Goal: Download file/media

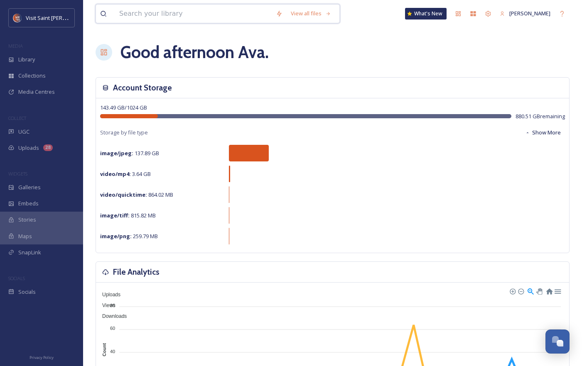
click at [172, 12] on input at bounding box center [193, 14] width 157 height 18
type input "h"
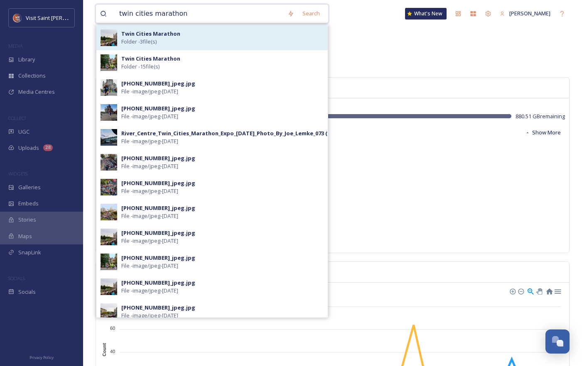
type input "twin cities marathon"
click at [206, 42] on div "Twin Cities Marathon Folder - 3 file(s)" at bounding box center [222, 38] width 202 height 16
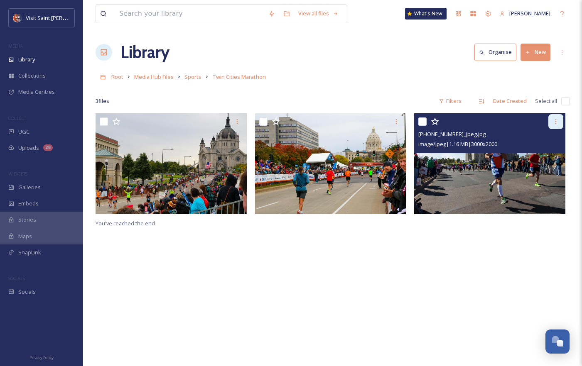
click at [561, 121] on div at bounding box center [555, 121] width 15 height 15
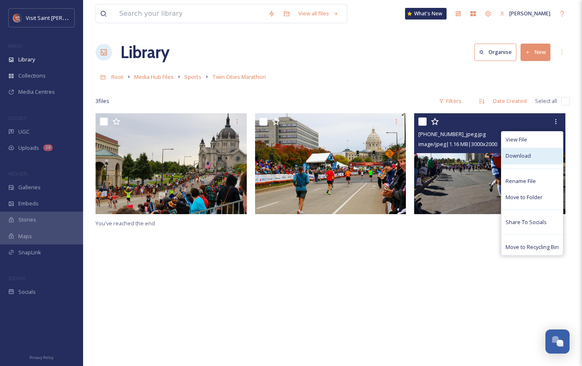
click at [545, 155] on div "Download" at bounding box center [531, 156] width 61 height 16
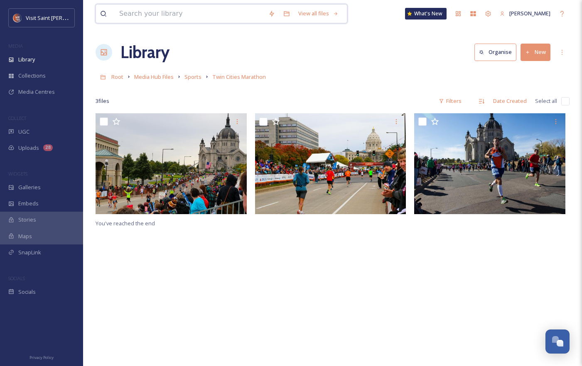
click at [200, 16] on input at bounding box center [189, 14] width 149 height 18
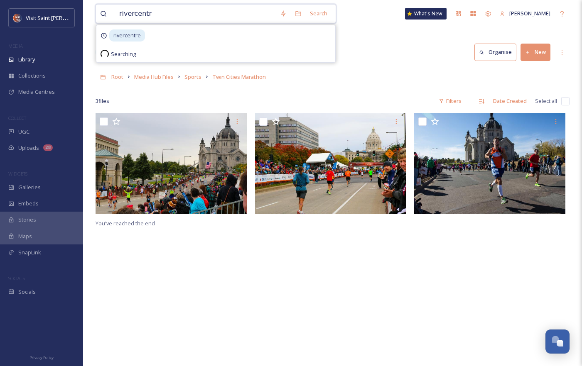
type input "rivercentre"
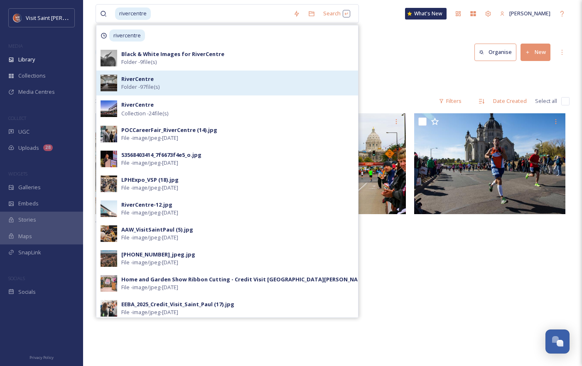
click at [218, 84] on div "RiverCentre Folder - 97 file(s)" at bounding box center [237, 83] width 233 height 16
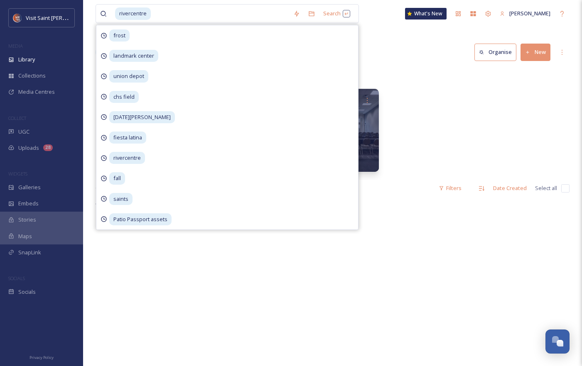
click at [413, 48] on div "Library Organise New" at bounding box center [333, 52] width 474 height 25
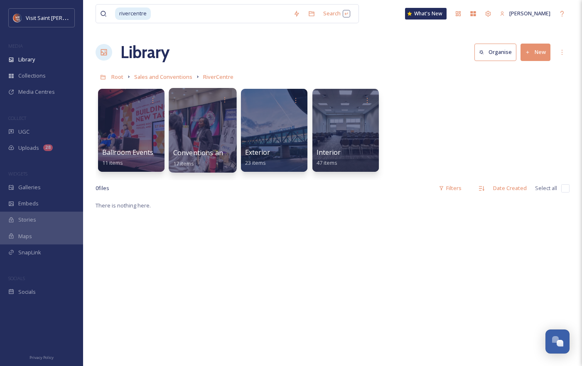
click at [201, 121] on div at bounding box center [203, 130] width 68 height 85
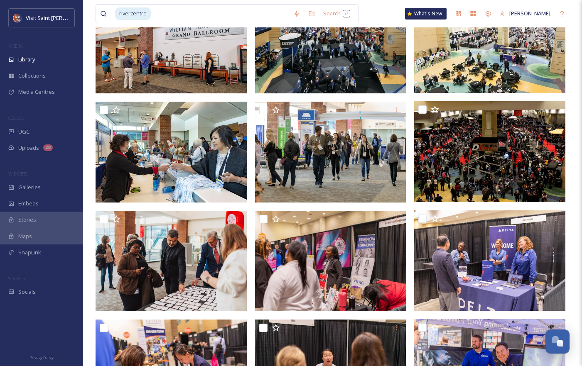
scroll to position [36, 0]
